Goal: Information Seeking & Learning: Learn about a topic

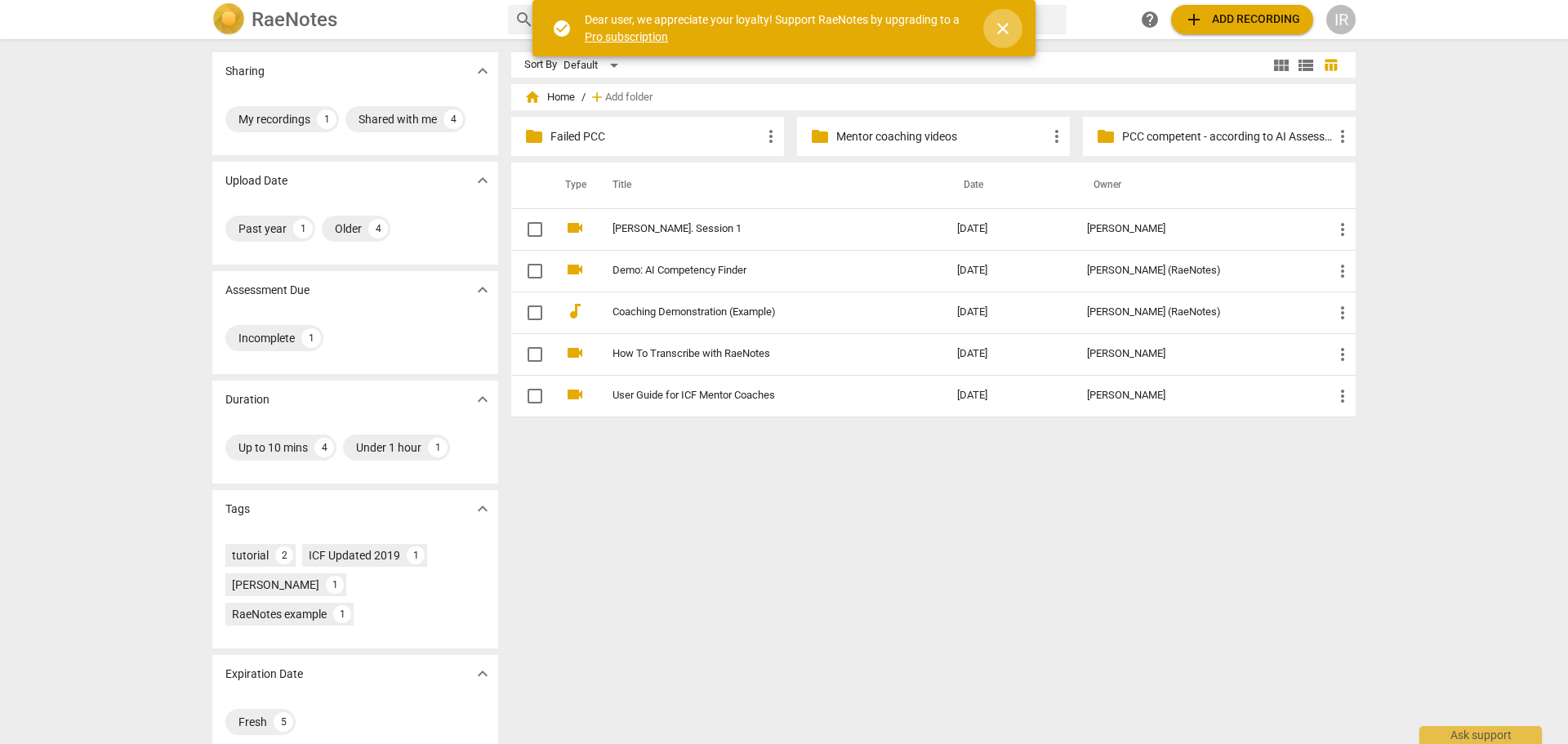
click at [1001, 26] on span "close" at bounding box center [1002, 28] width 20 height 20
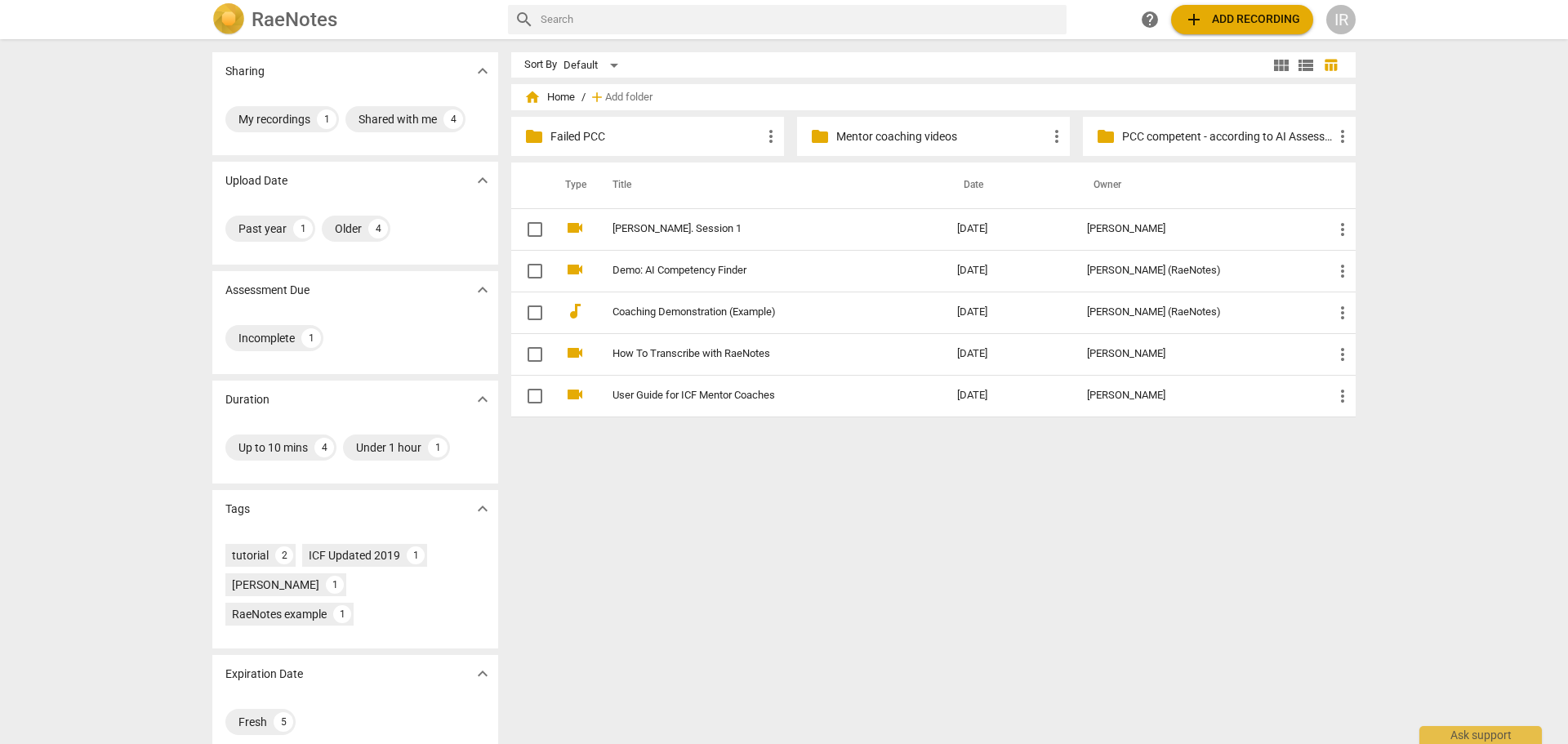
click at [1168, 132] on p "PCC competent - according to AI Assessment" at bounding box center [1227, 137] width 211 height 17
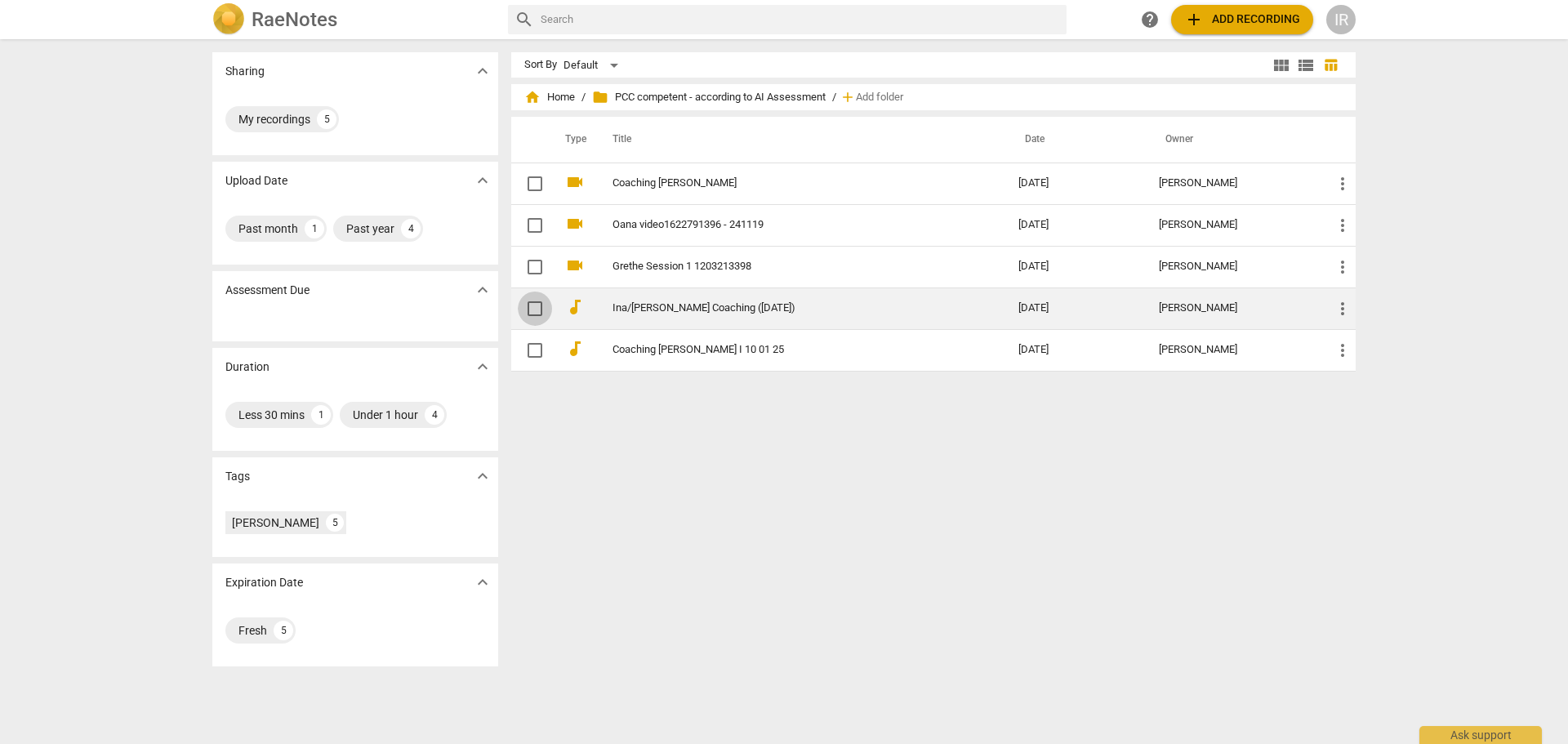
click at [530, 304] on input "checkbox" at bounding box center [535, 308] width 34 height 20
checkbox input "false"
click at [530, 304] on input "checkbox" at bounding box center [535, 308] width 34 height 20
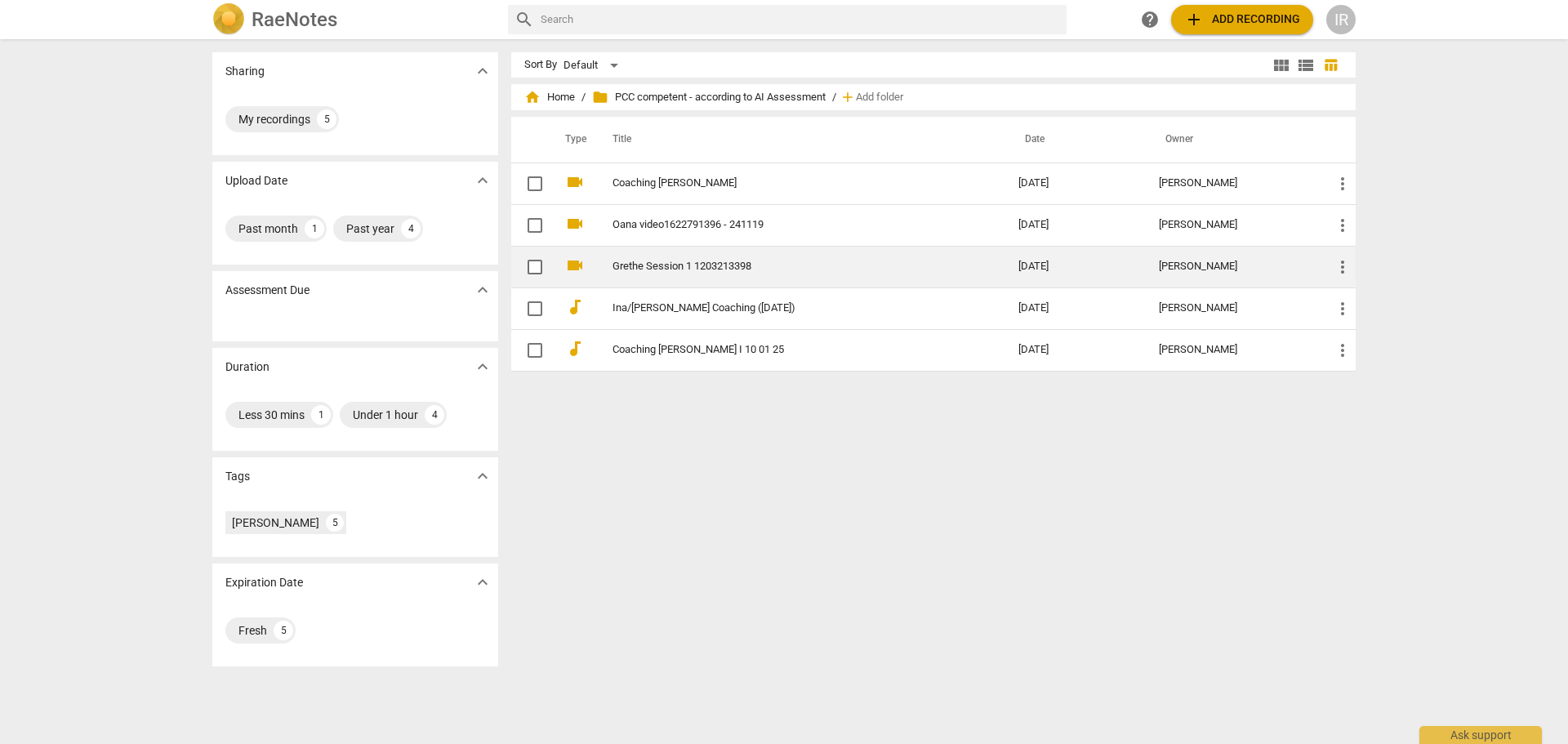
click at [629, 265] on link "Grethe Session 1 1203213398" at bounding box center [786, 267] width 347 height 12
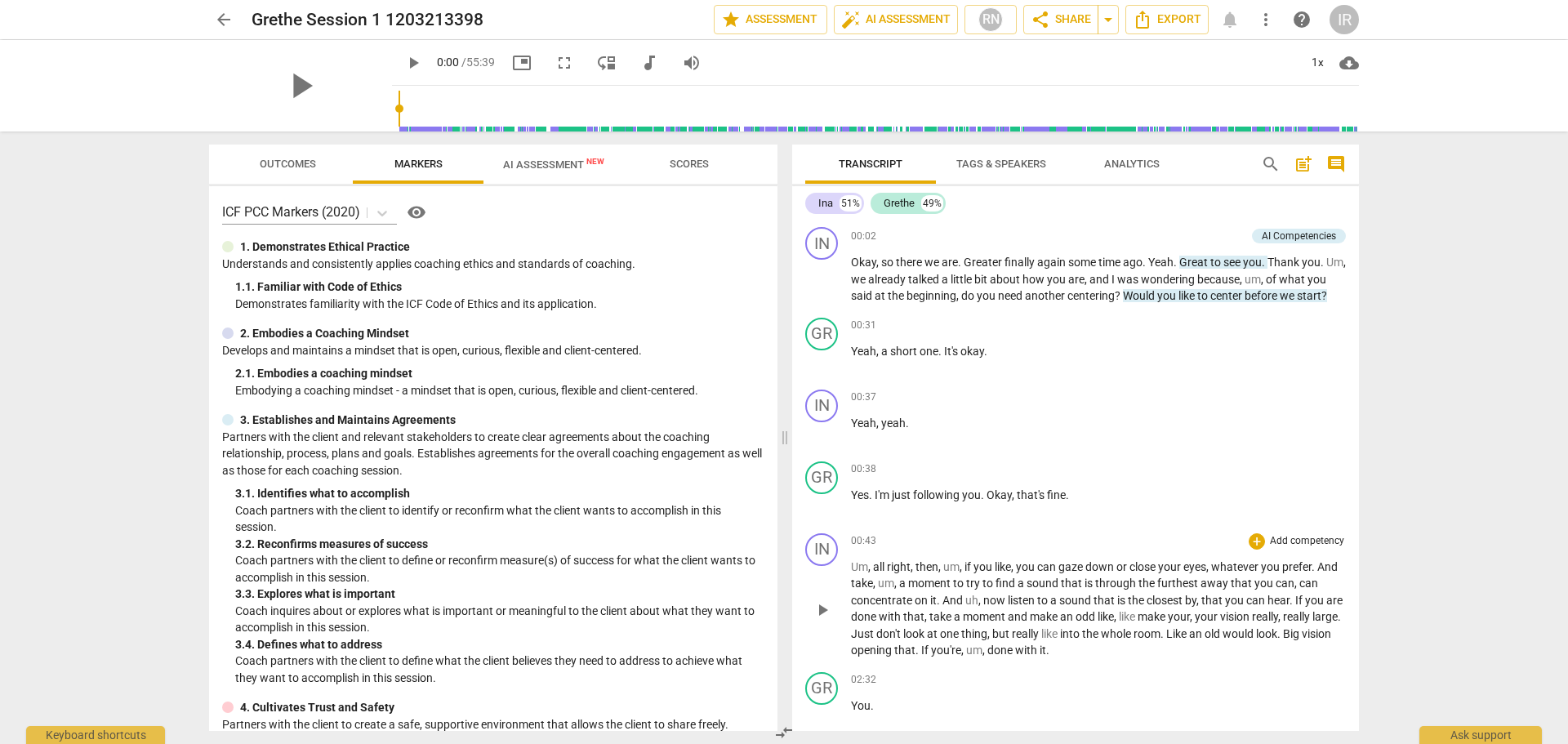
click at [939, 589] on span "moment" at bounding box center [930, 583] width 45 height 13
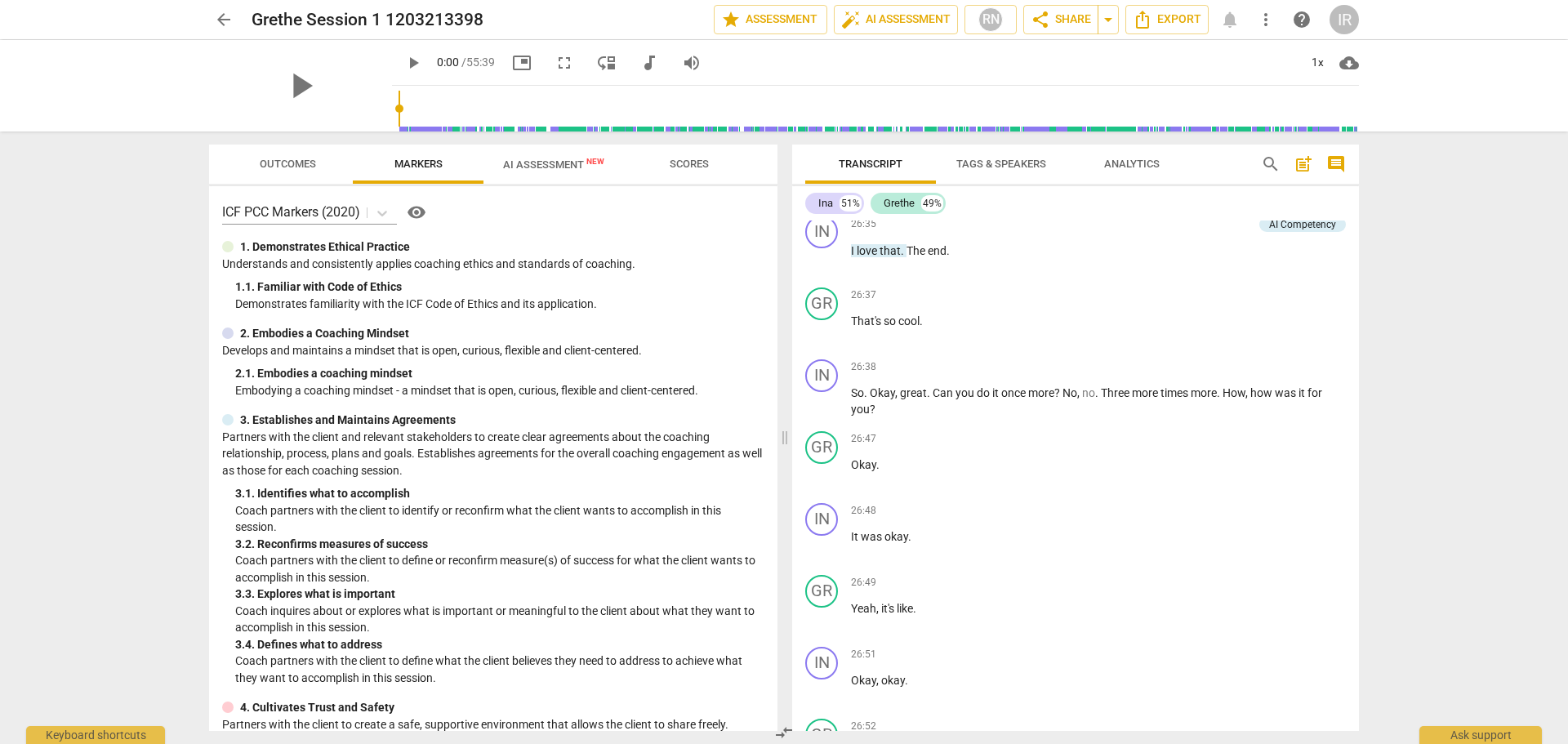
scroll to position [1236, 0]
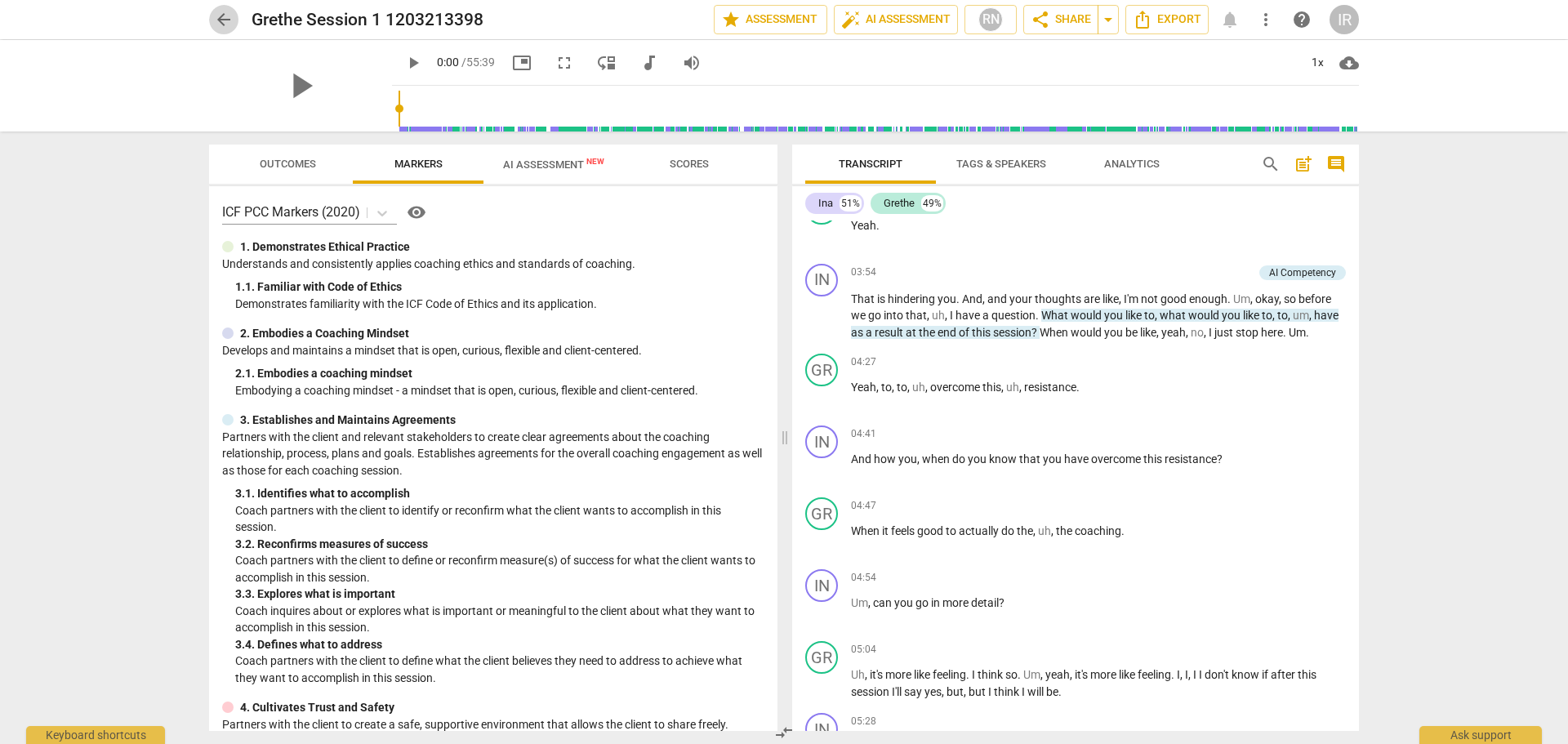
click at [220, 20] on span "arrow_back" at bounding box center [223, 20] width 20 height 20
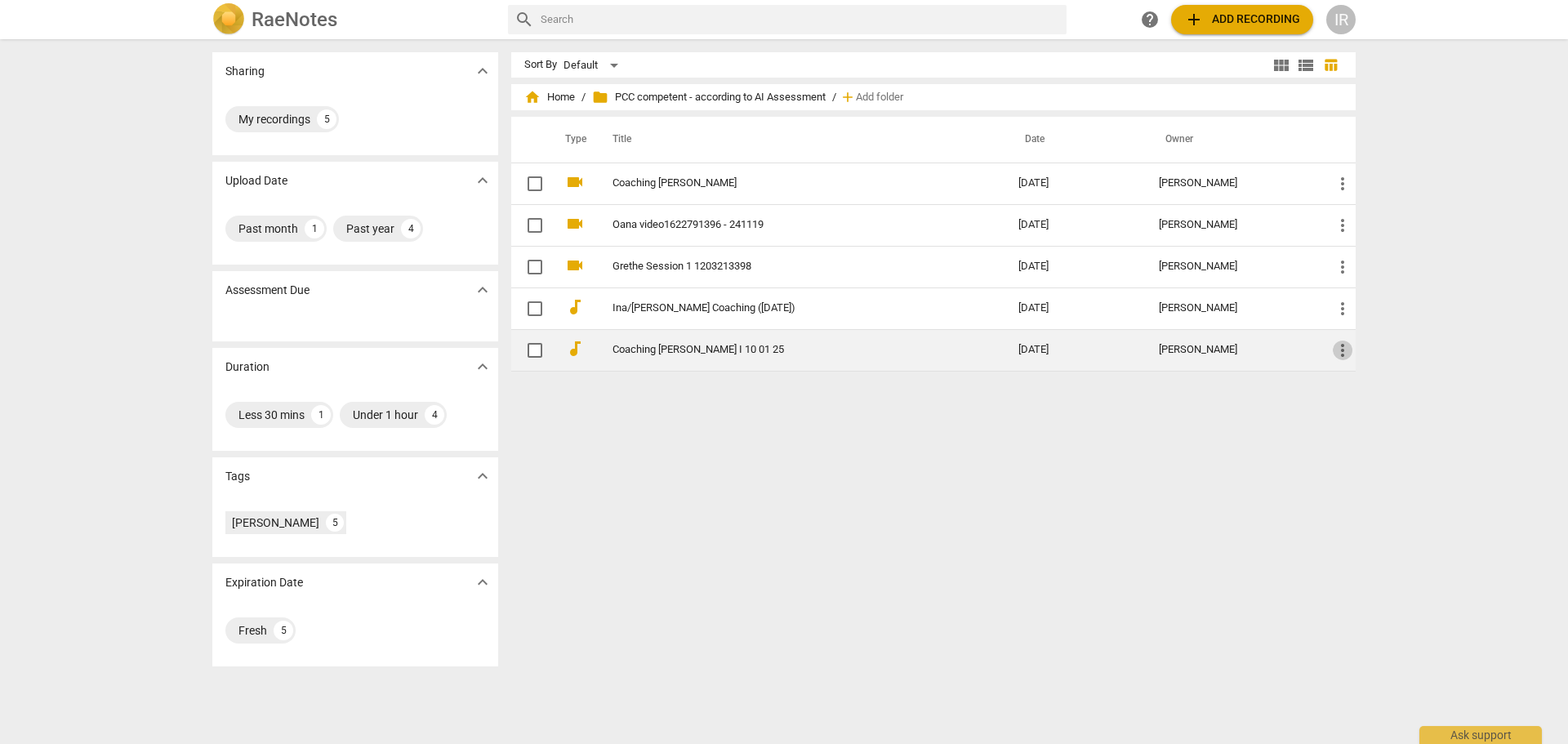
click at [1340, 349] on span "more_vert" at bounding box center [1342, 350] width 20 height 20
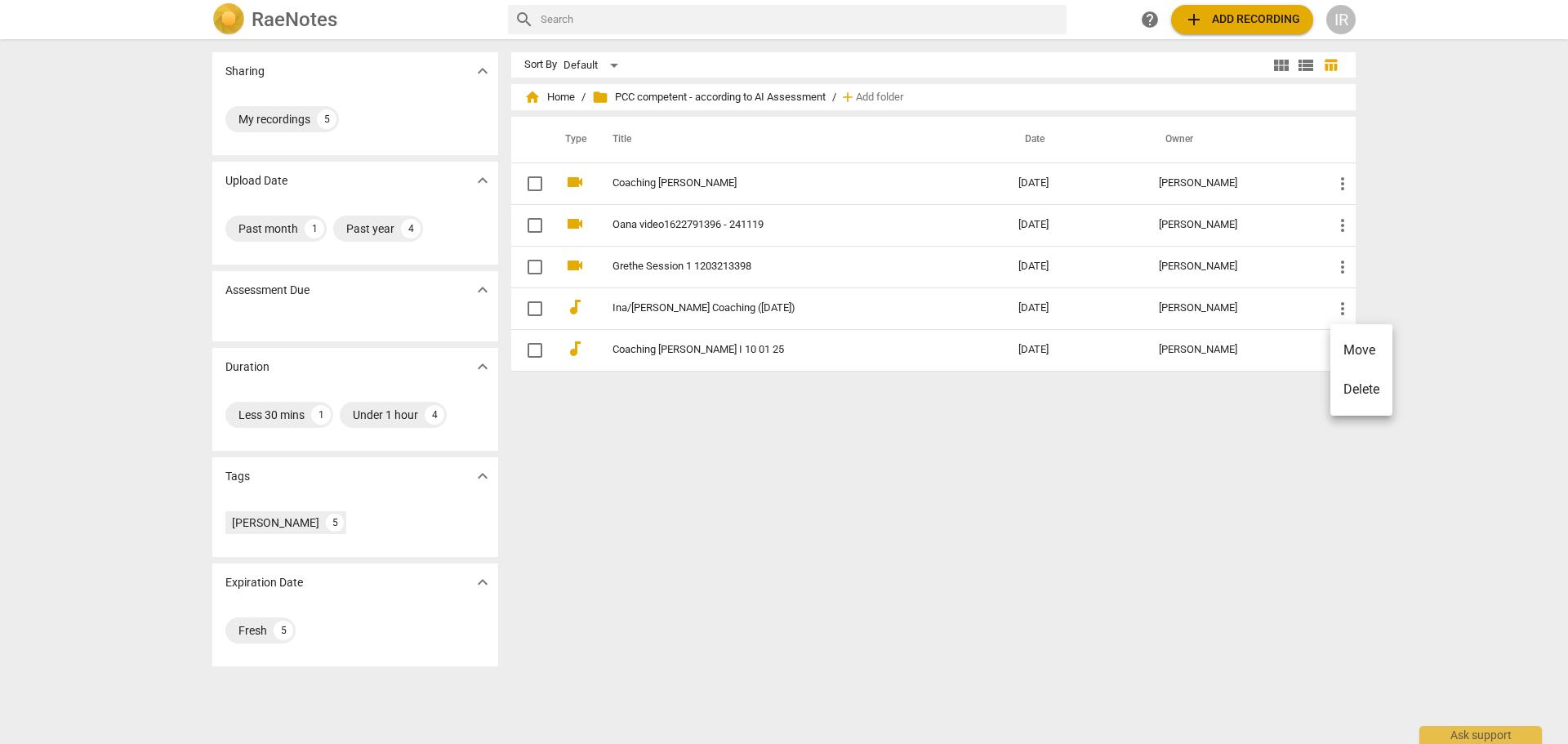
click at [691, 352] on div at bounding box center [784, 372] width 1568 height 744
click at [691, 352] on link "Coaching [PERSON_NAME] I 10 01 25" at bounding box center [786, 350] width 347 height 12
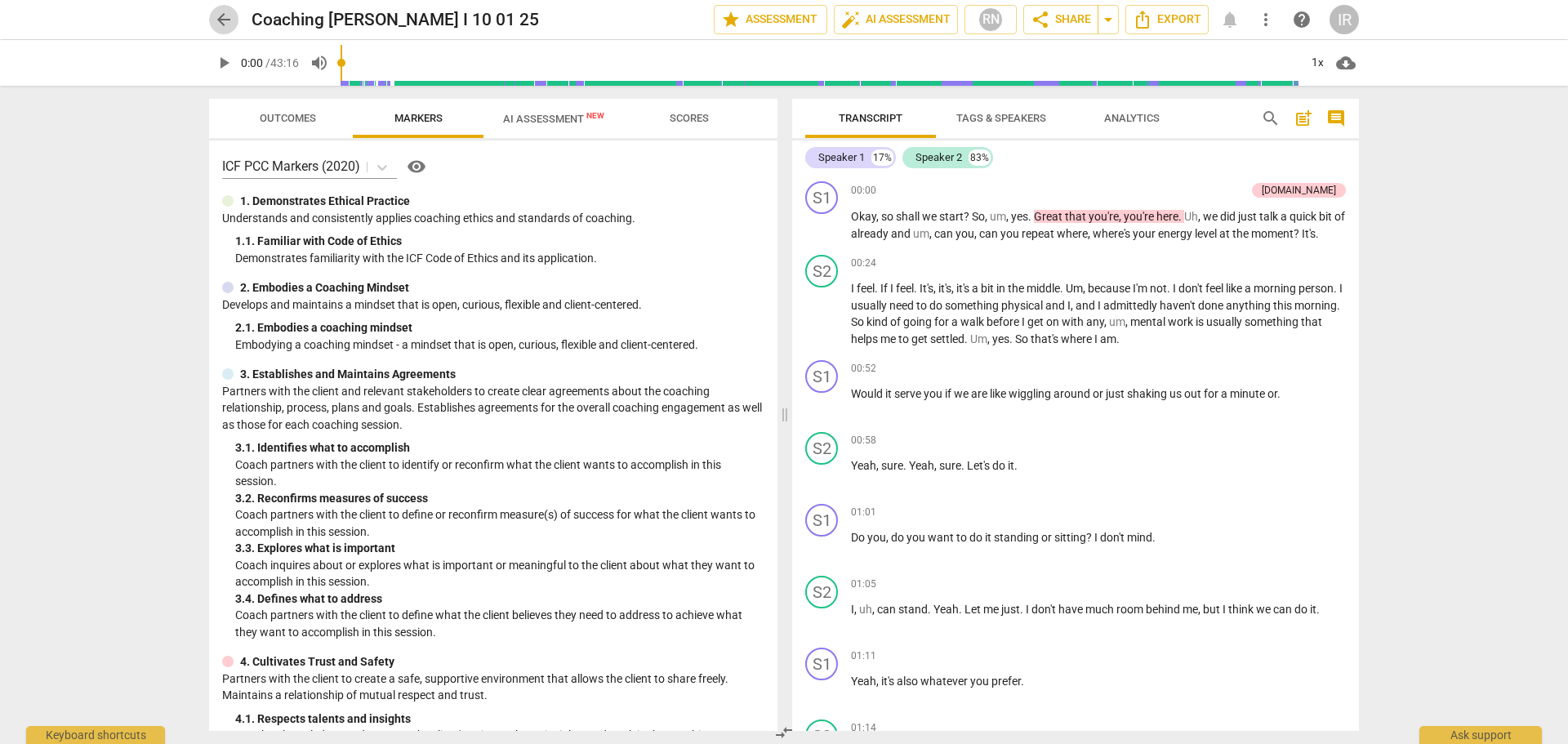
click at [223, 14] on span "arrow_back" at bounding box center [223, 20] width 20 height 20
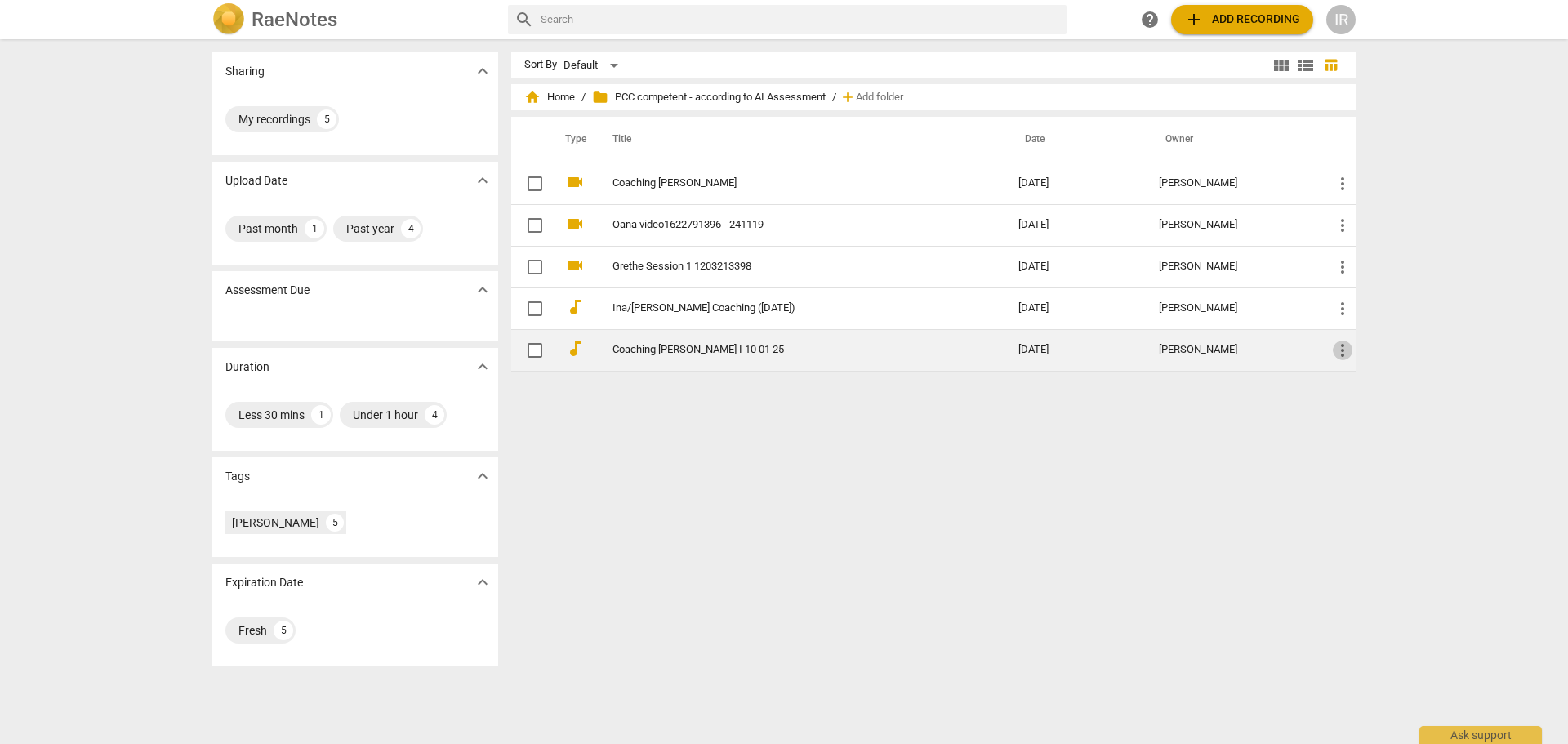
click at [1338, 355] on span "more_vert" at bounding box center [1342, 350] width 20 height 20
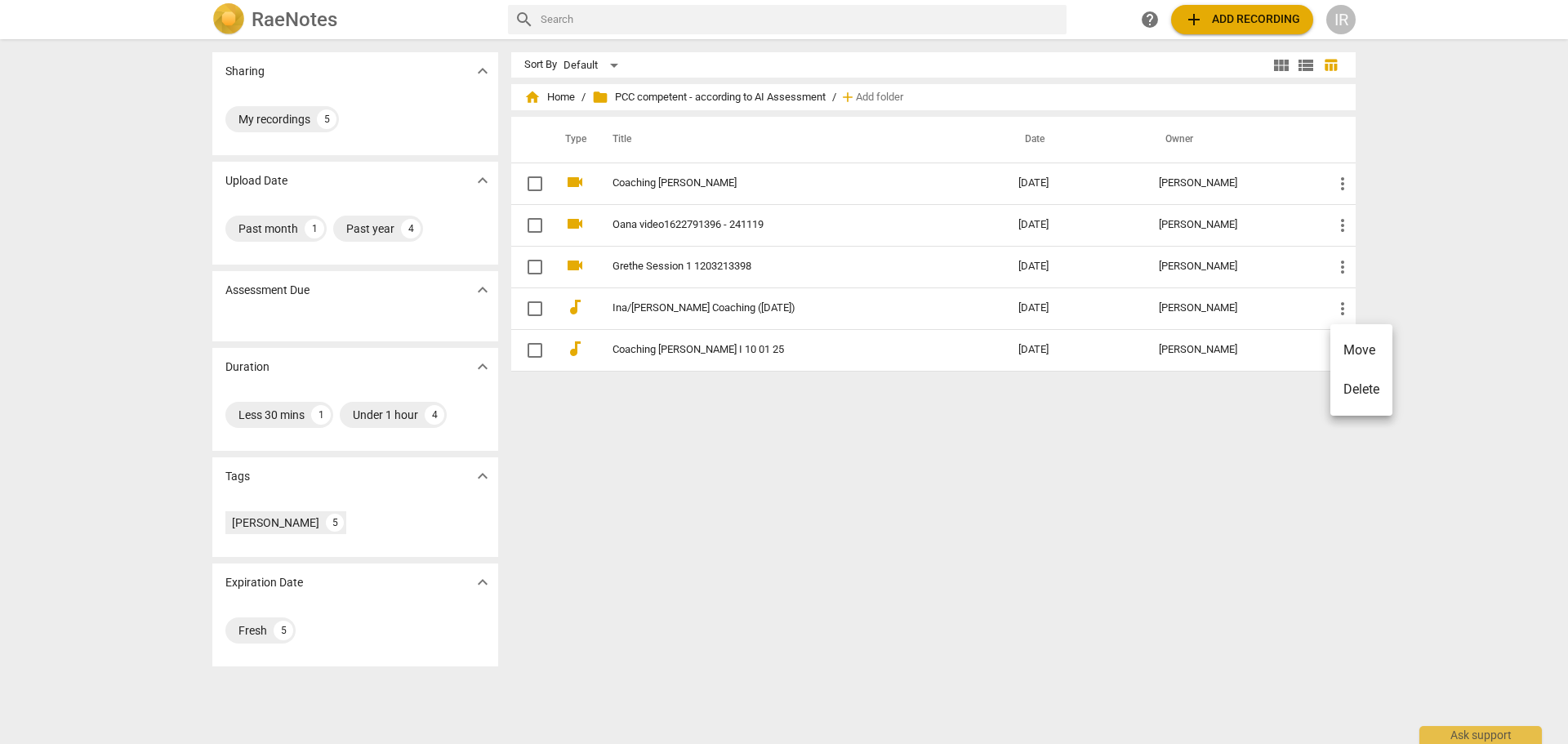
click at [802, 543] on div at bounding box center [784, 372] width 1568 height 744
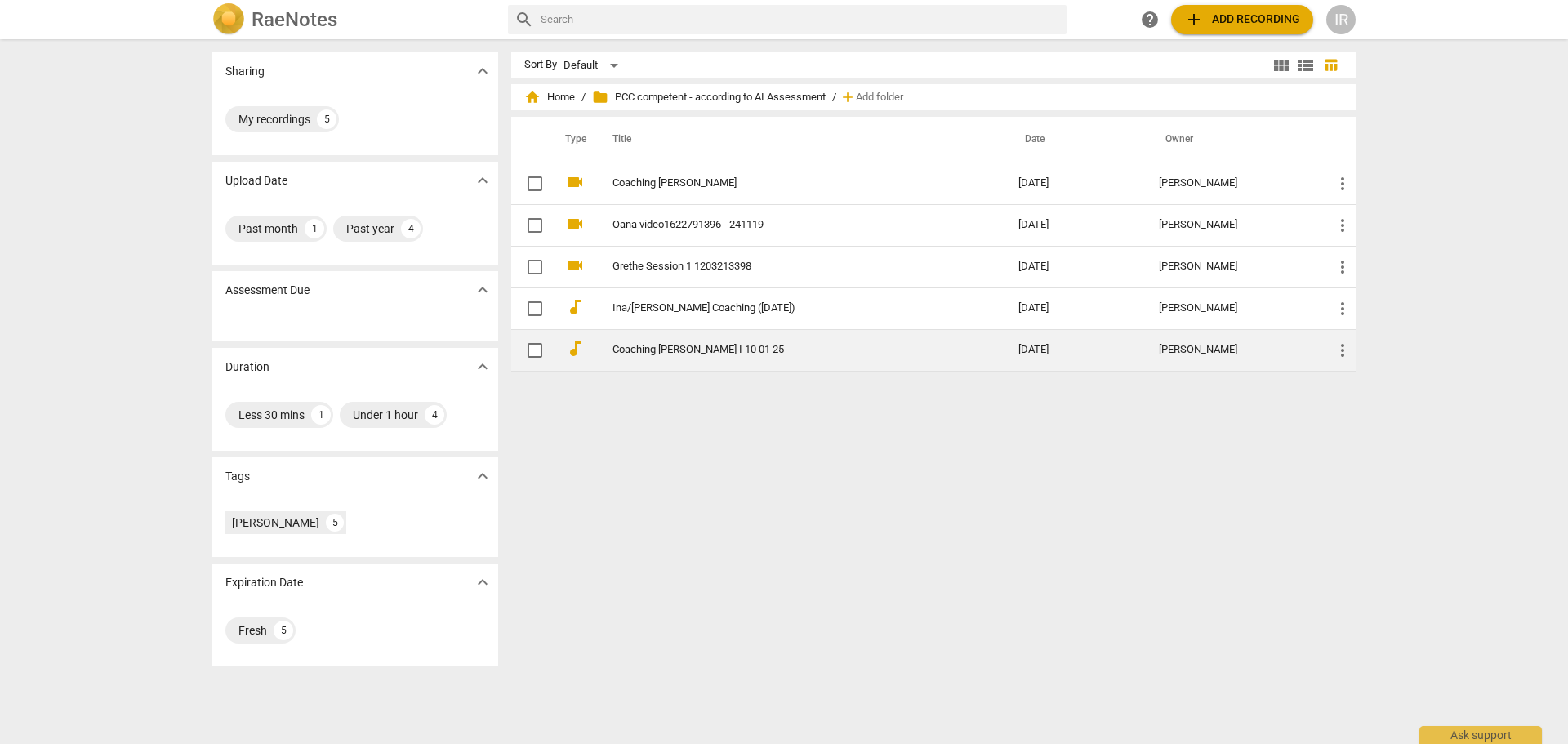
click at [656, 351] on link "Coaching [PERSON_NAME] I 10 01 25" at bounding box center [786, 350] width 347 height 12
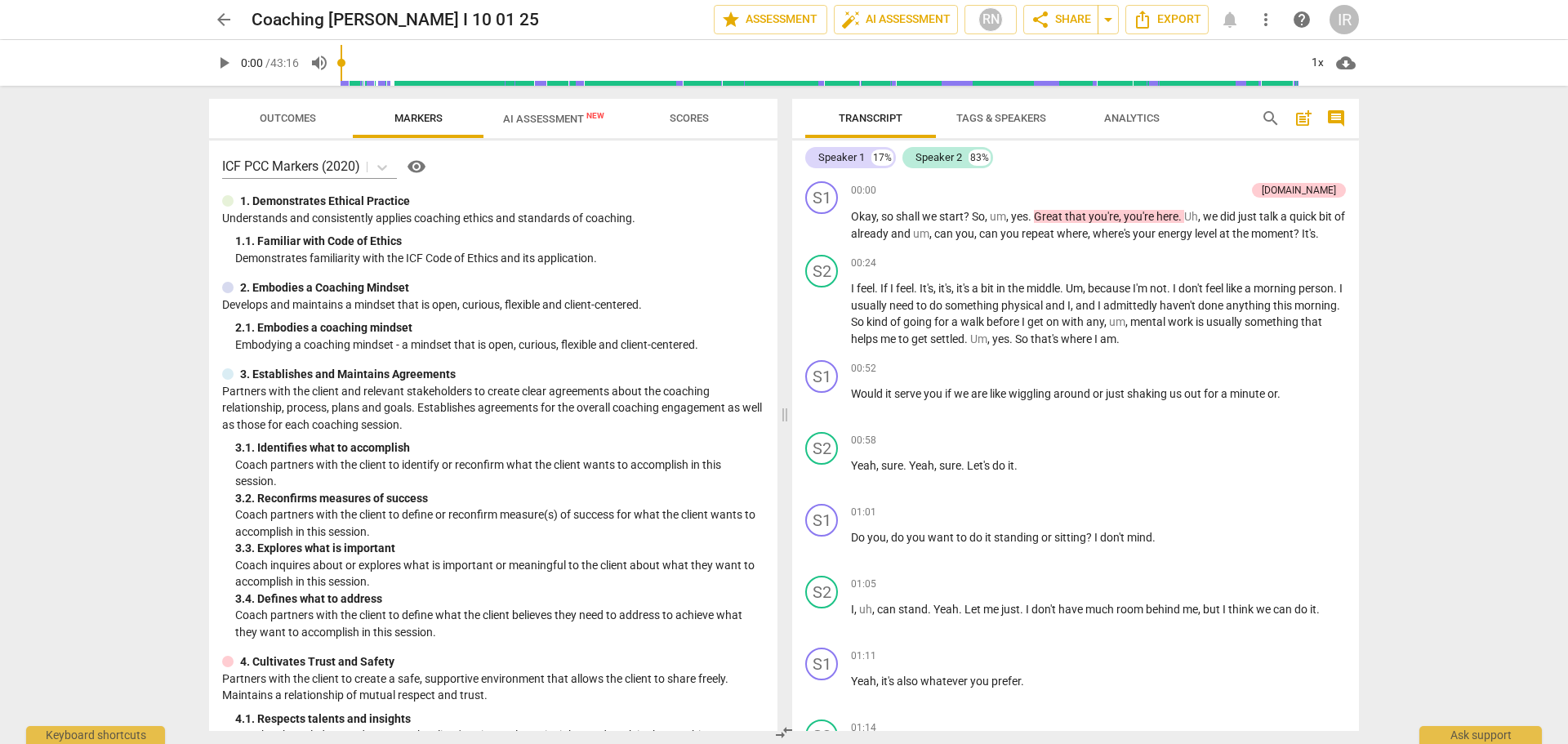
click at [219, 20] on span "arrow_back" at bounding box center [223, 20] width 20 height 20
